Goal: Task Accomplishment & Management: Use online tool/utility

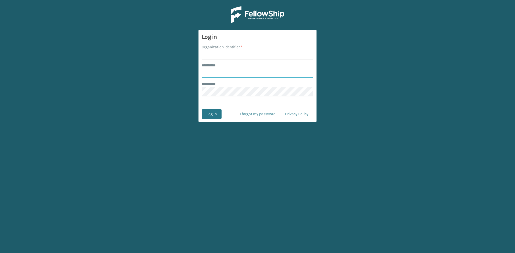
type input "*****"
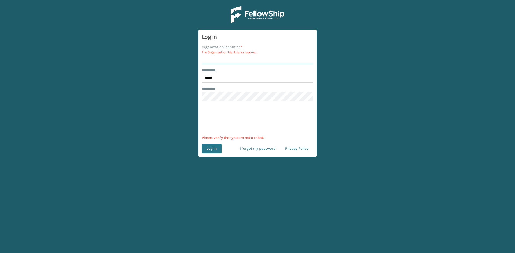
click at [219, 58] on input "Organization Identifier *" at bounding box center [258, 60] width 112 height 10
type input "sleepgeekz"
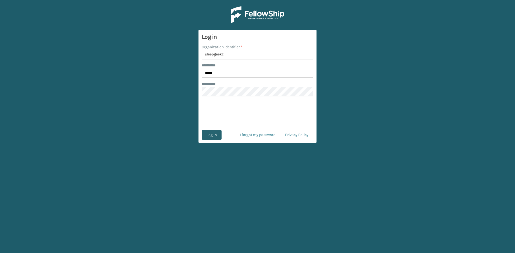
click at [214, 135] on button "Log In" at bounding box center [212, 135] width 20 height 10
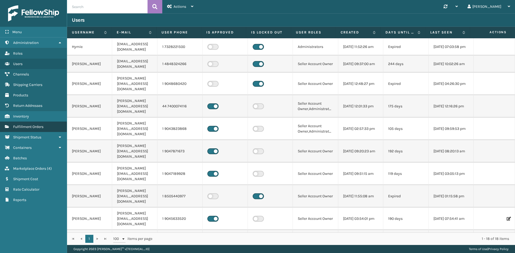
click at [32, 126] on span "Fulfillment Orders" at bounding box center [28, 127] width 30 height 5
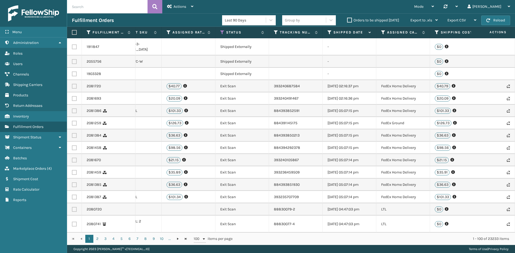
scroll to position [0, 199]
click at [473, 20] on div "Export CSV" at bounding box center [461, 20] width 29 height 13
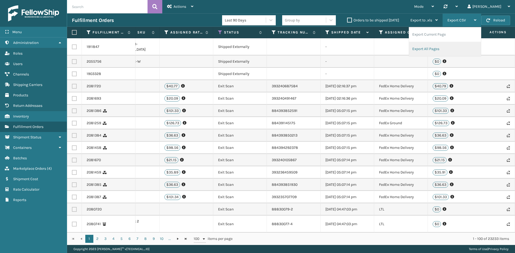
click at [425, 50] on li "Export All Pages" at bounding box center [445, 49] width 72 height 14
